Goal: Task Accomplishment & Management: Use online tool/utility

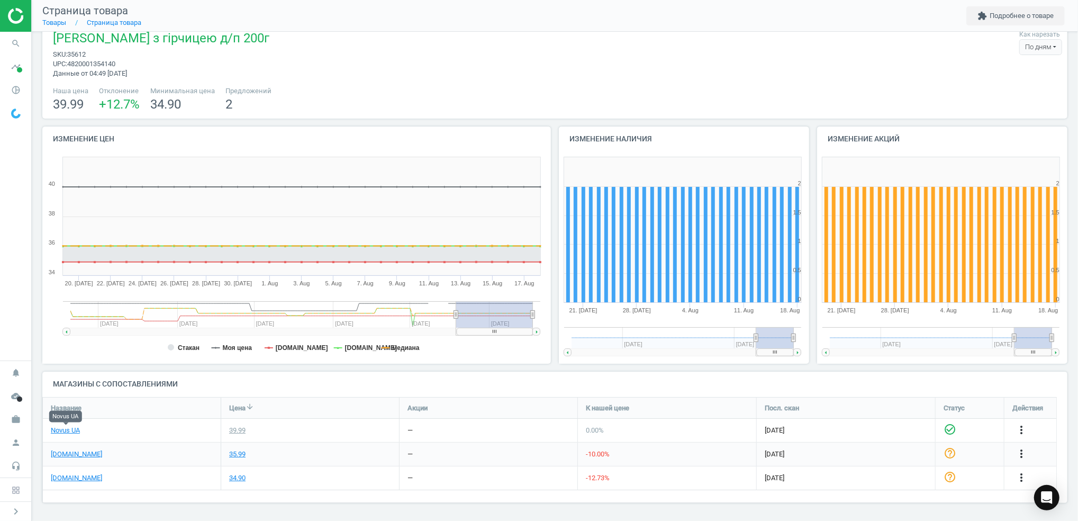
scroll to position [128, 1035]
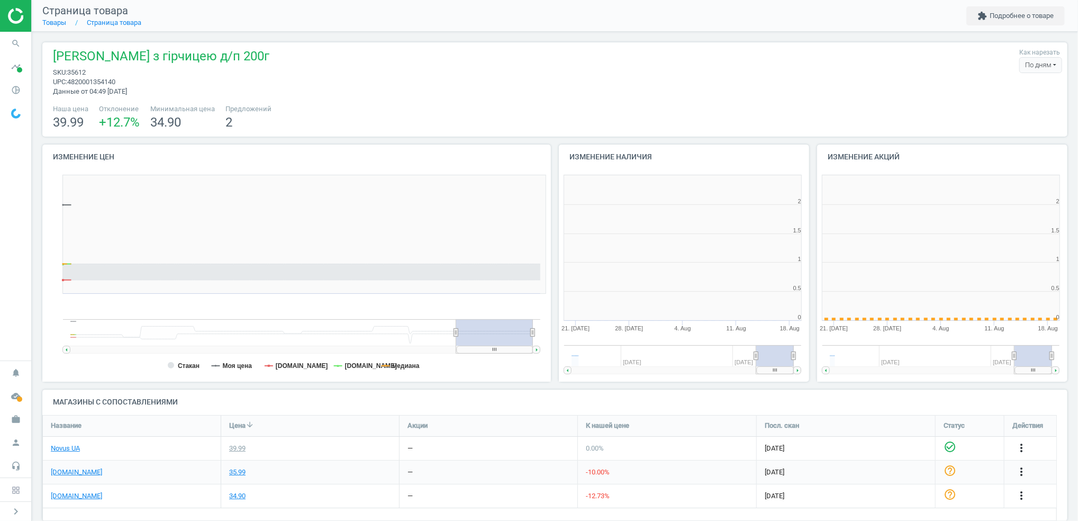
scroll to position [233, 269]
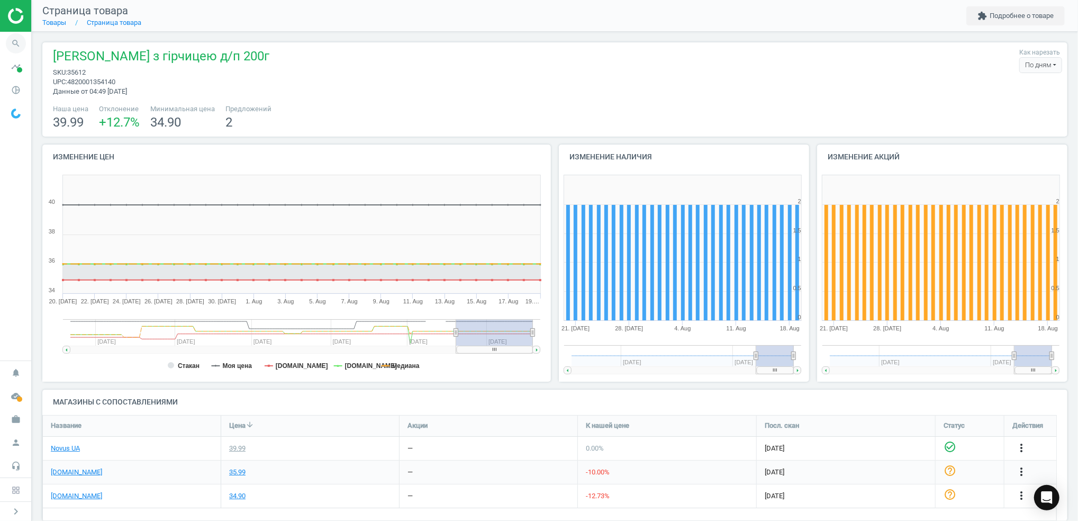
click at [14, 39] on icon "search" at bounding box center [16, 43] width 20 height 20
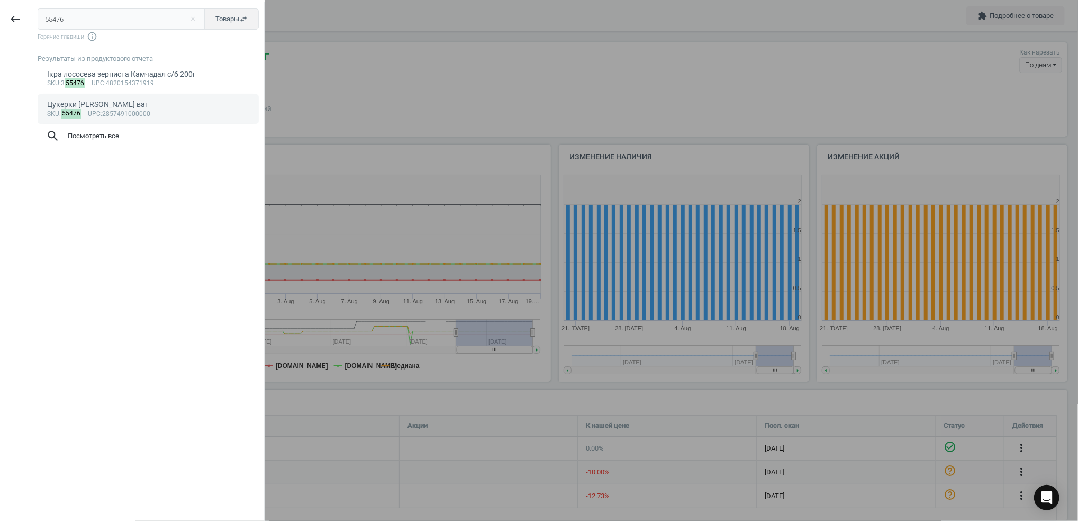
type input "55476"
click at [96, 103] on div "Цукерки [PERSON_NAME] ваг" at bounding box center [148, 104] width 203 height 10
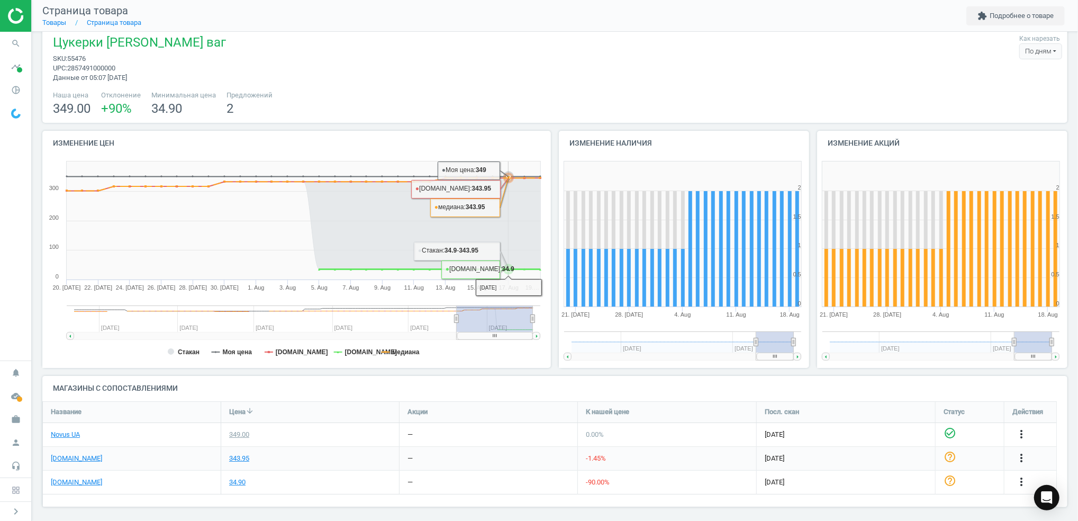
scroll to position [18, 0]
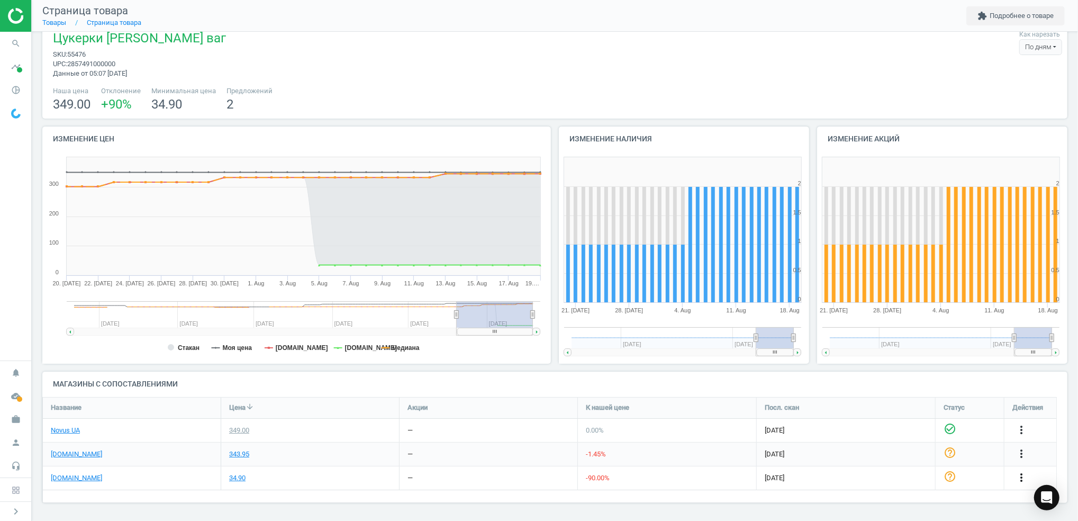
click at [1021, 474] on icon "more_vert" at bounding box center [1021, 477] width 13 height 13
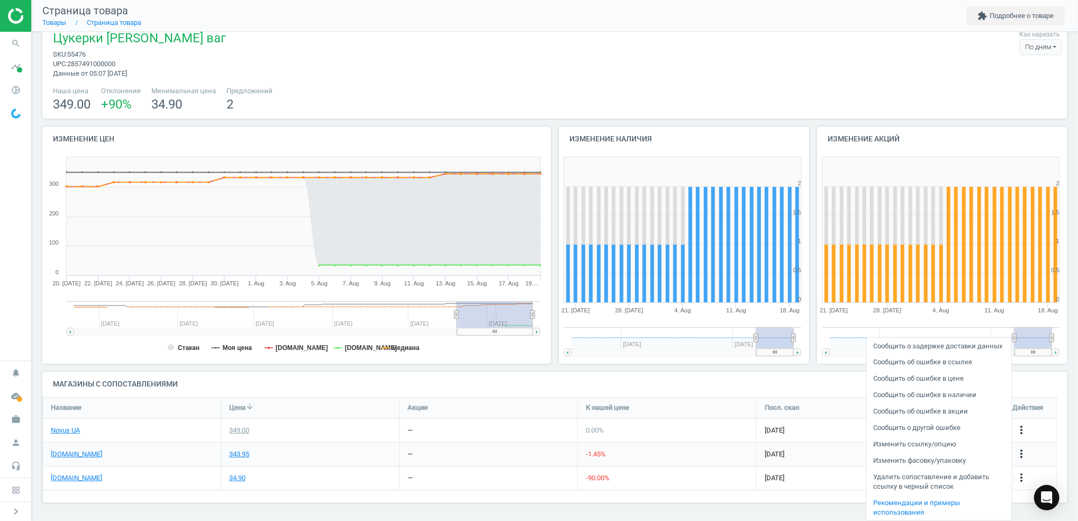
click at [943, 463] on link "Изменить фасовку/упаковку" at bounding box center [938, 460] width 145 height 16
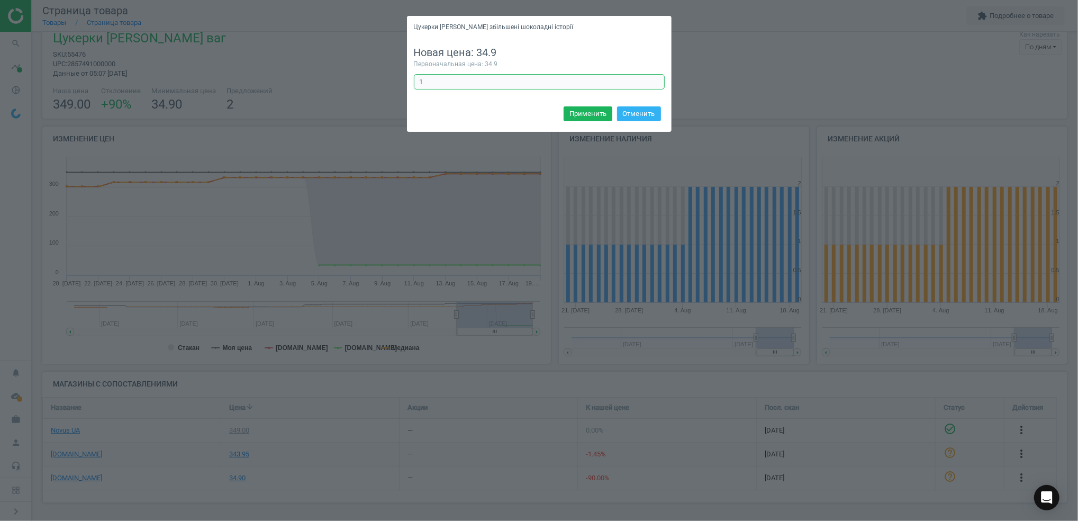
click at [439, 79] on input "1" at bounding box center [539, 82] width 251 height 16
type input "10"
click at [578, 116] on button "Применить" at bounding box center [587, 113] width 49 height 15
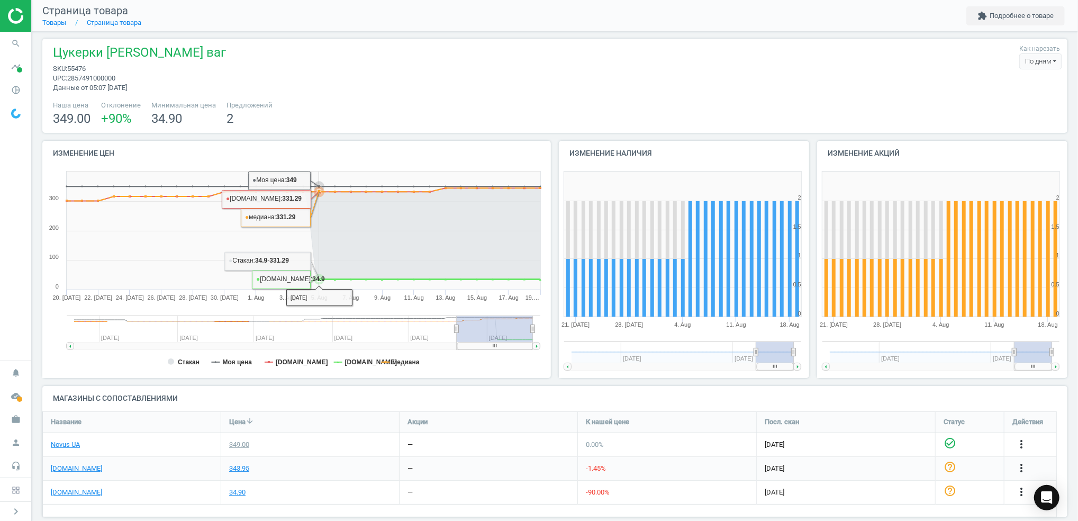
scroll to position [0, 0]
